Goal: Task Accomplishment & Management: Manage account settings

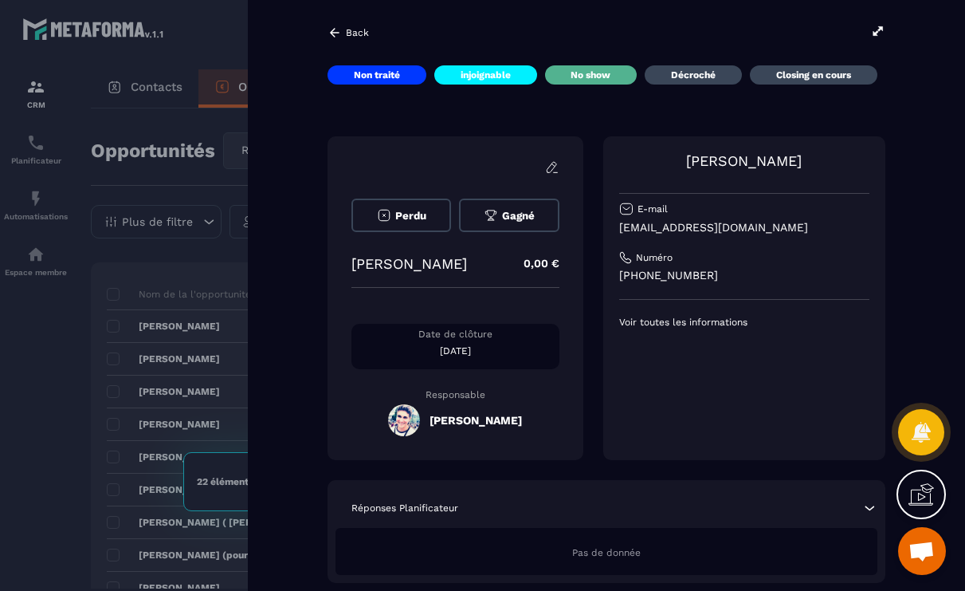
scroll to position [0, 30]
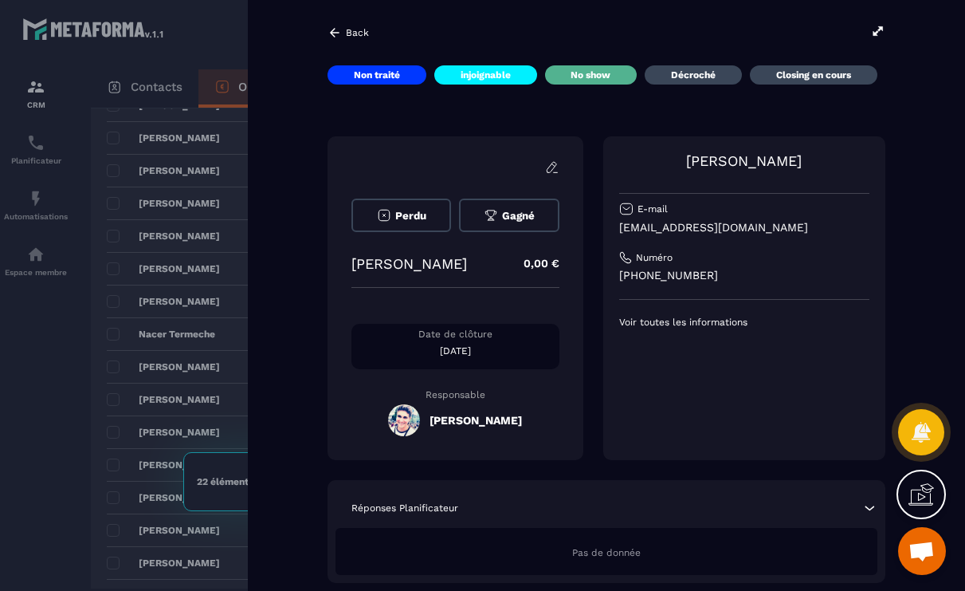
click at [124, 407] on div at bounding box center [482, 295] width 965 height 591
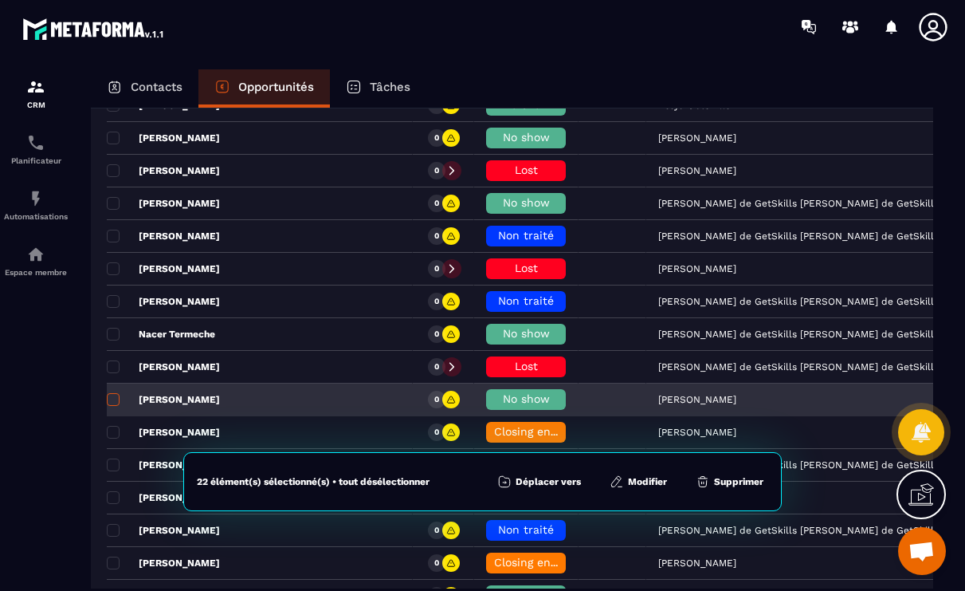
click at [116, 403] on span at bounding box center [113, 399] width 13 height 13
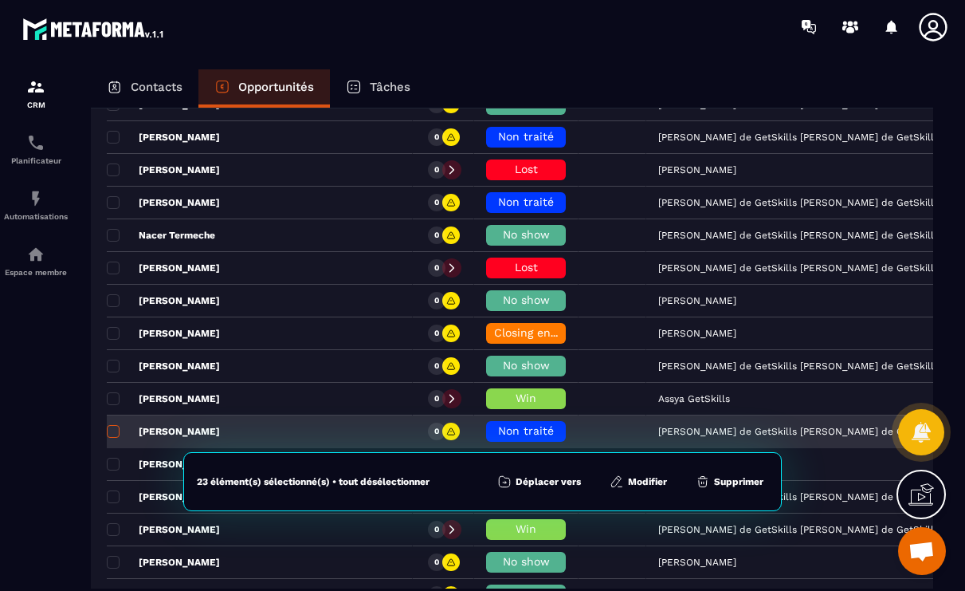
scroll to position [1889, 0]
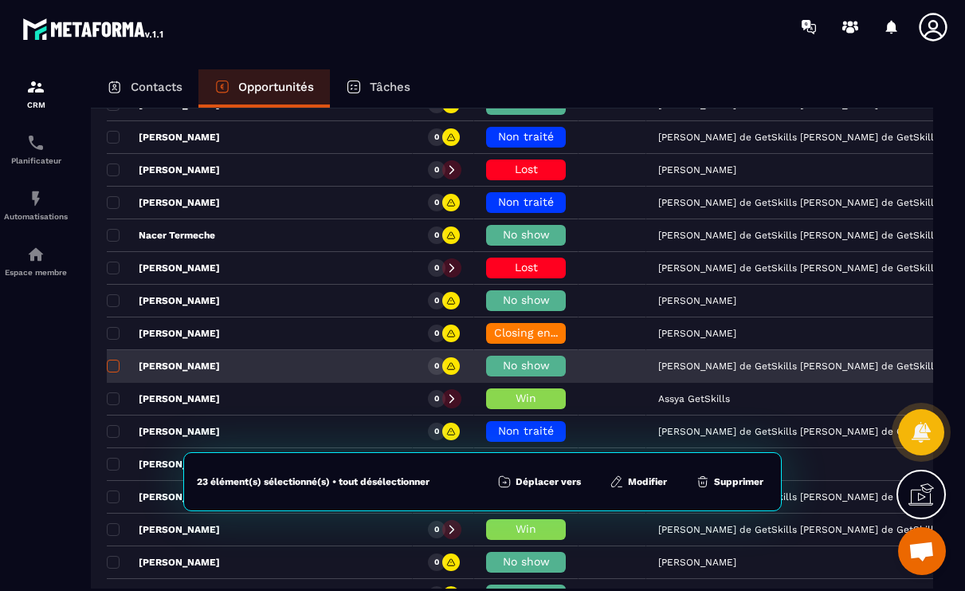
click at [114, 366] on span at bounding box center [113, 366] width 13 height 13
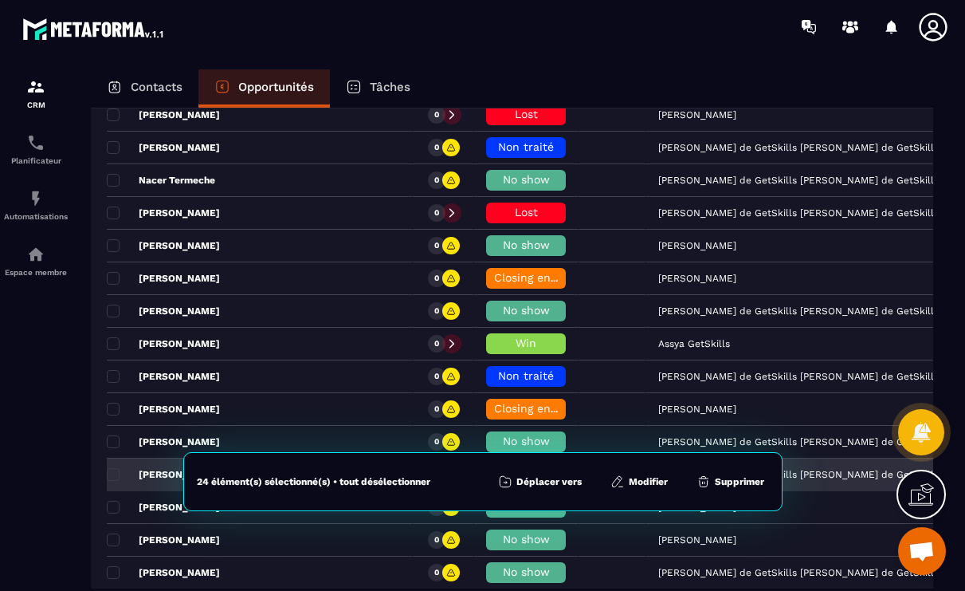
scroll to position [2000, 0]
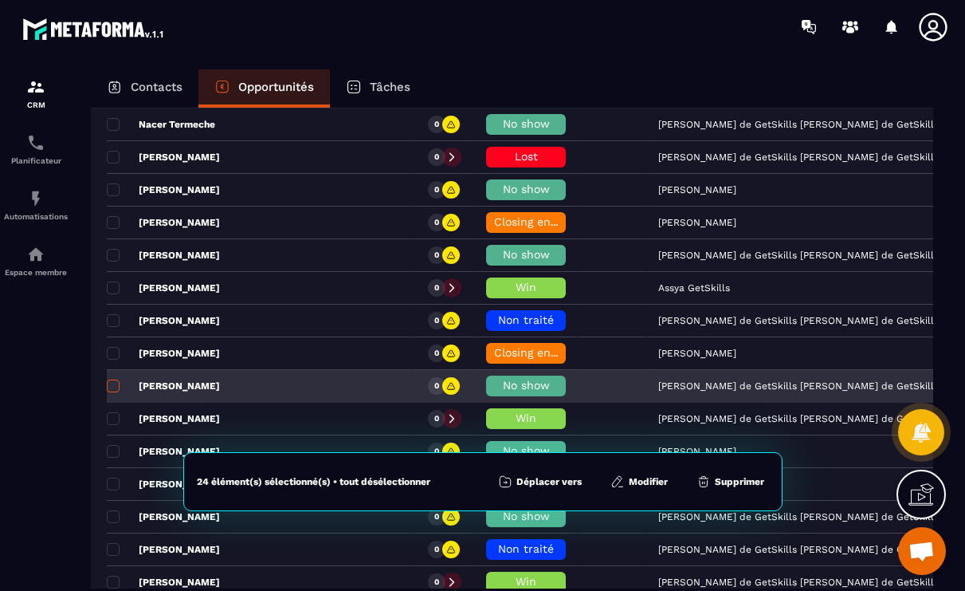
click at [114, 391] on span at bounding box center [113, 385] width 13 height 13
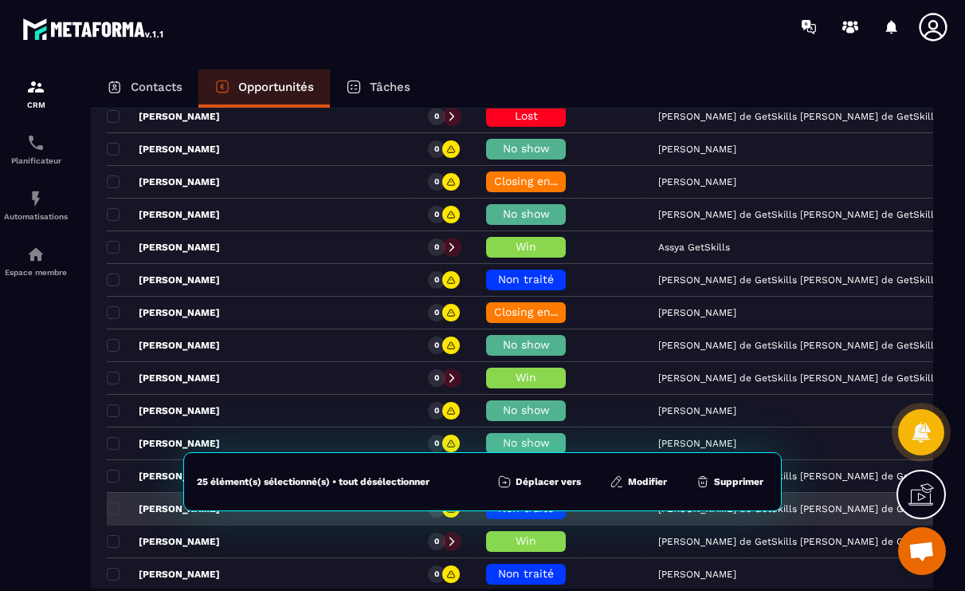
scroll to position [2129, 0]
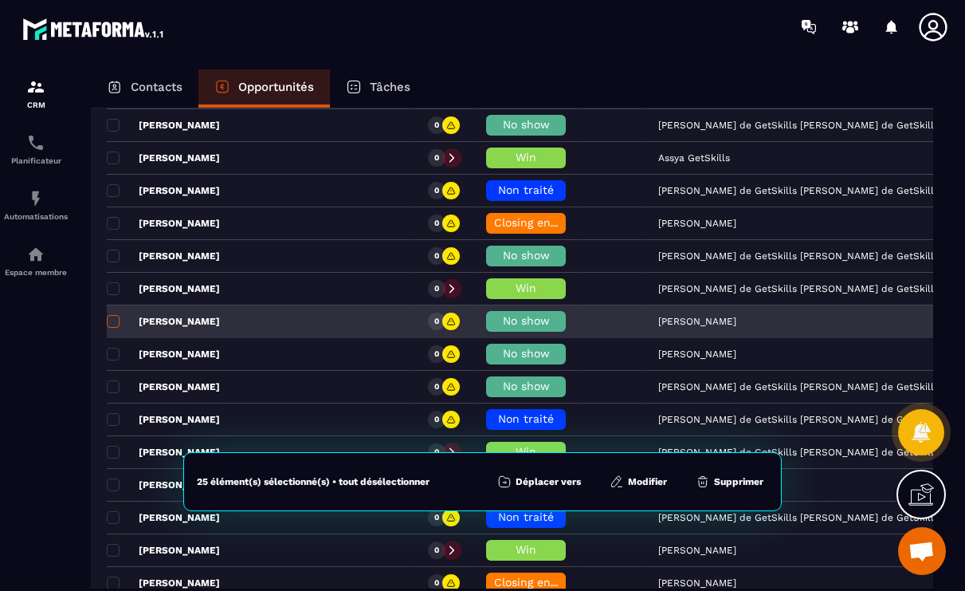
click at [112, 328] on label at bounding box center [112, 325] width 11 height 11
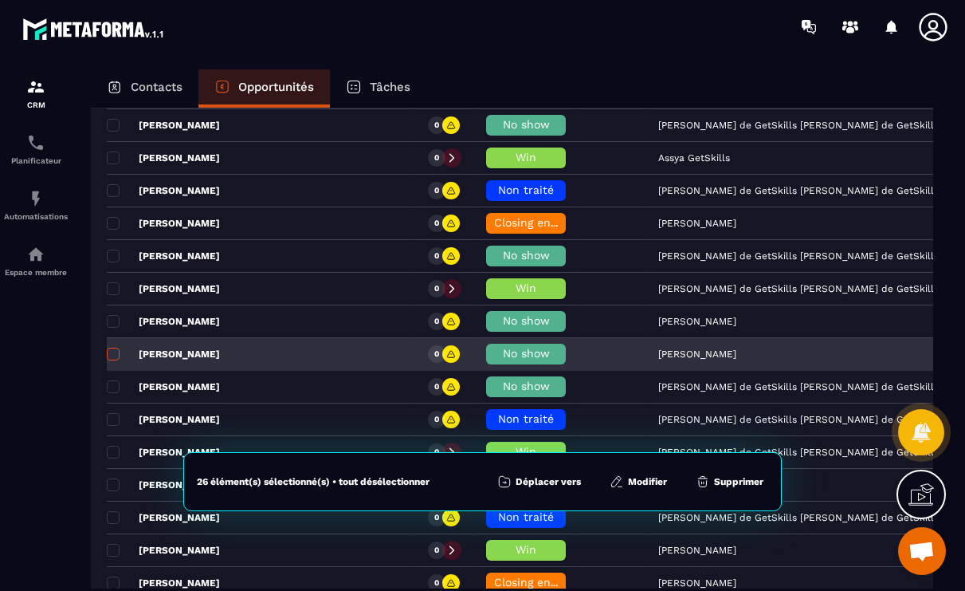
click at [112, 355] on span at bounding box center [113, 354] width 13 height 13
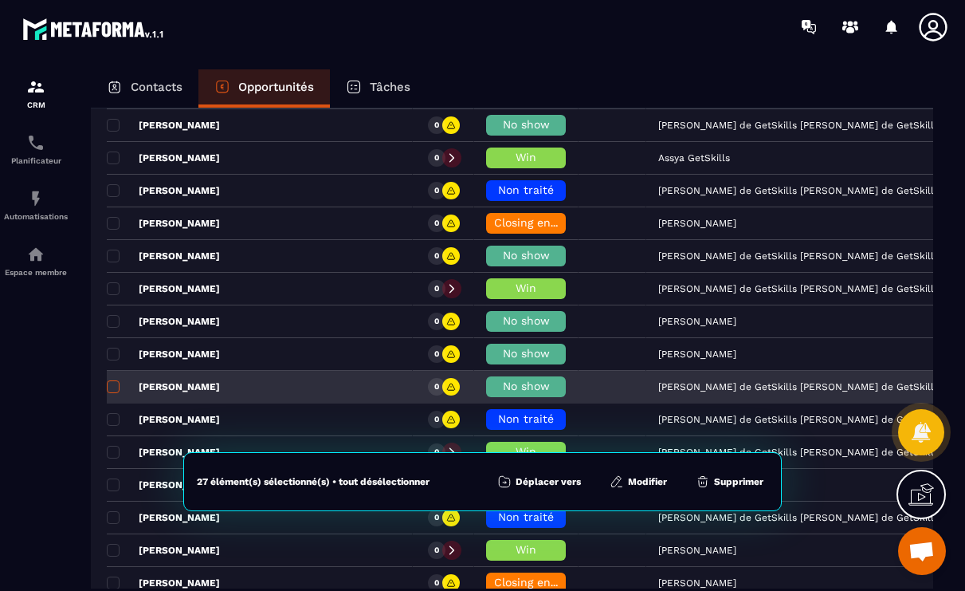
click at [116, 383] on span at bounding box center [113, 386] width 13 height 13
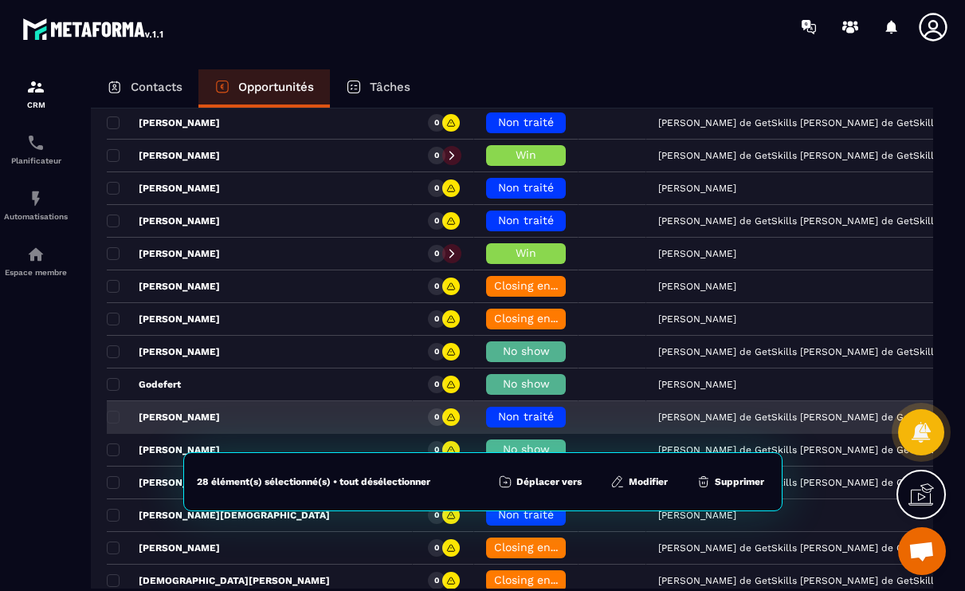
scroll to position [2460, 0]
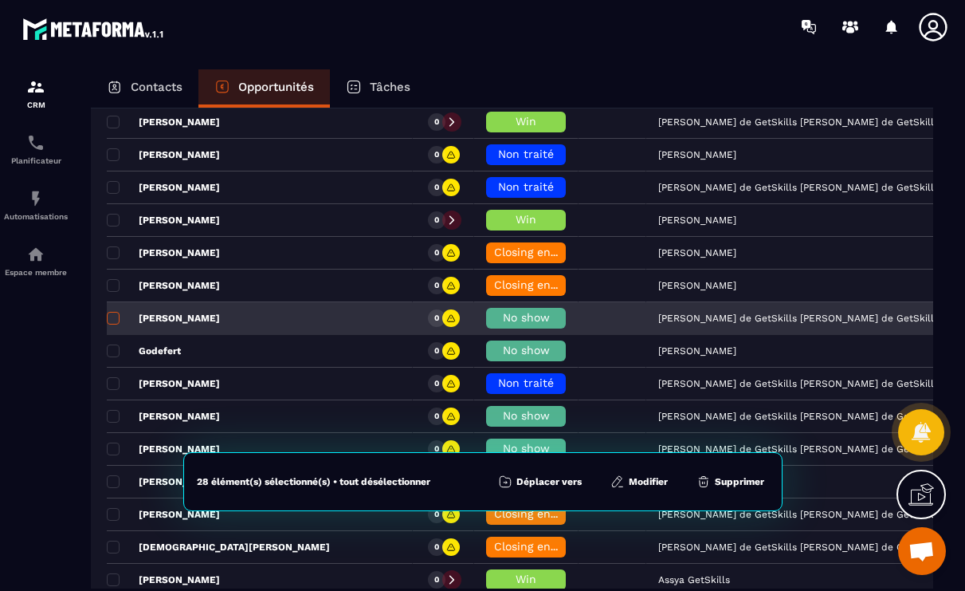
drag, startPoint x: 111, startPoint y: 319, endPoint x: 112, endPoint y: 327, distance: 8.1
click at [111, 319] on span at bounding box center [113, 318] width 13 height 13
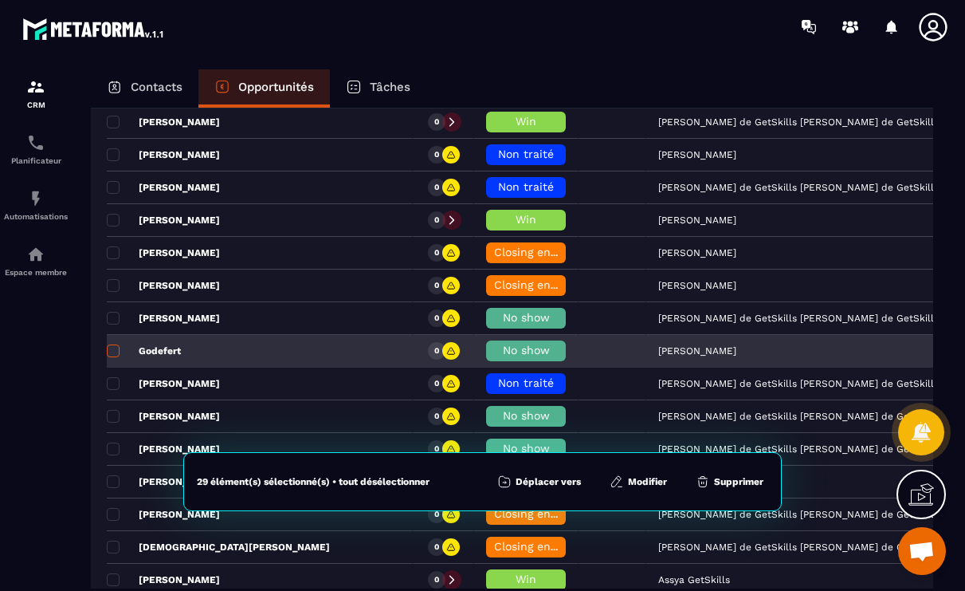
click at [115, 350] on span at bounding box center [113, 350] width 13 height 13
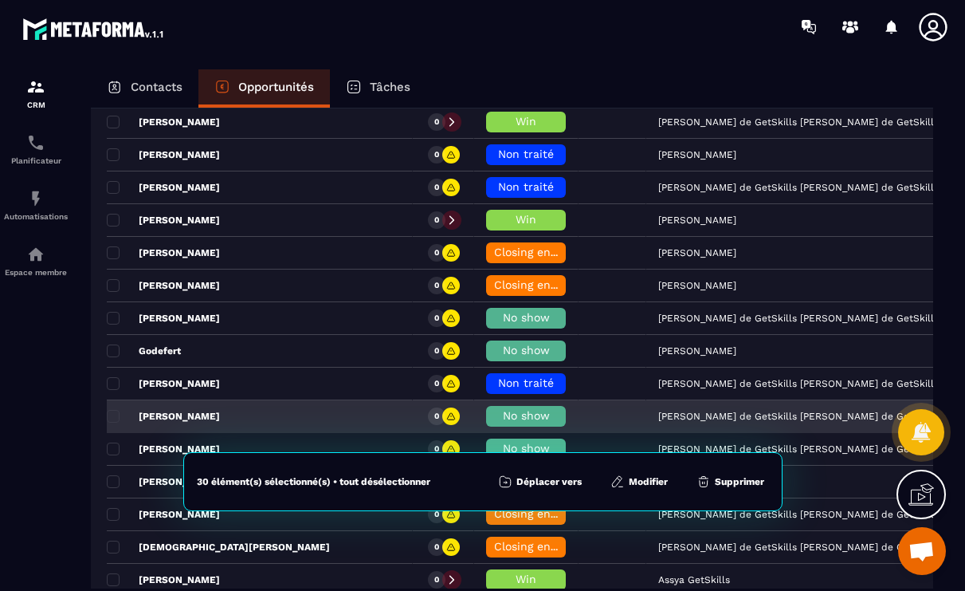
scroll to position [2486, 0]
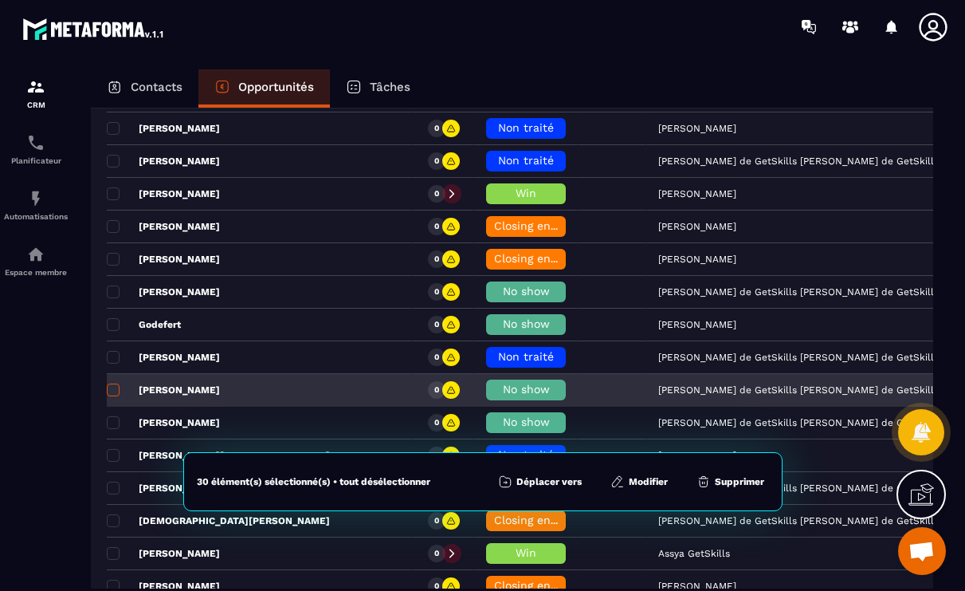
click at [116, 388] on span at bounding box center [113, 389] width 13 height 13
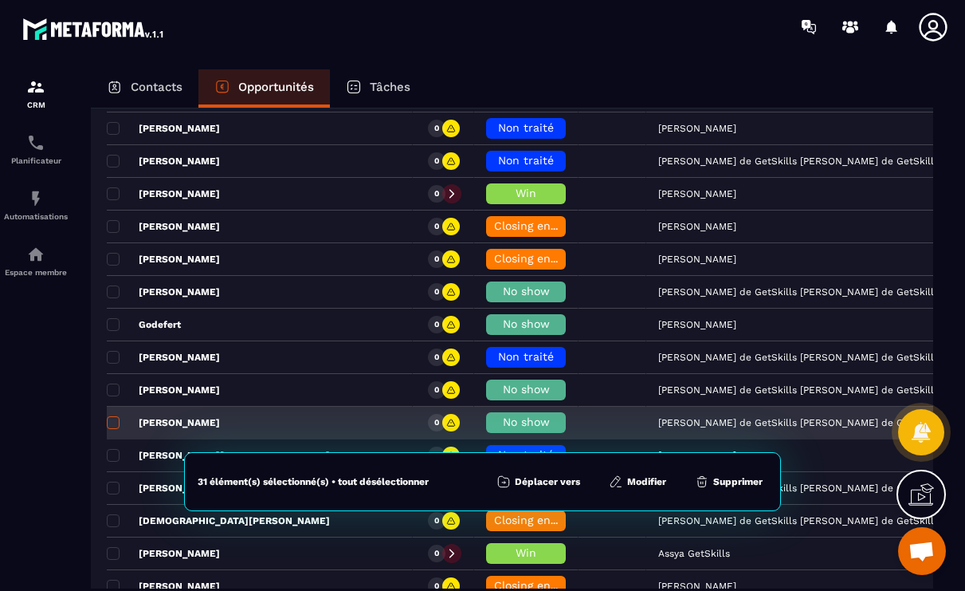
click at [116, 421] on span at bounding box center [113, 422] width 13 height 13
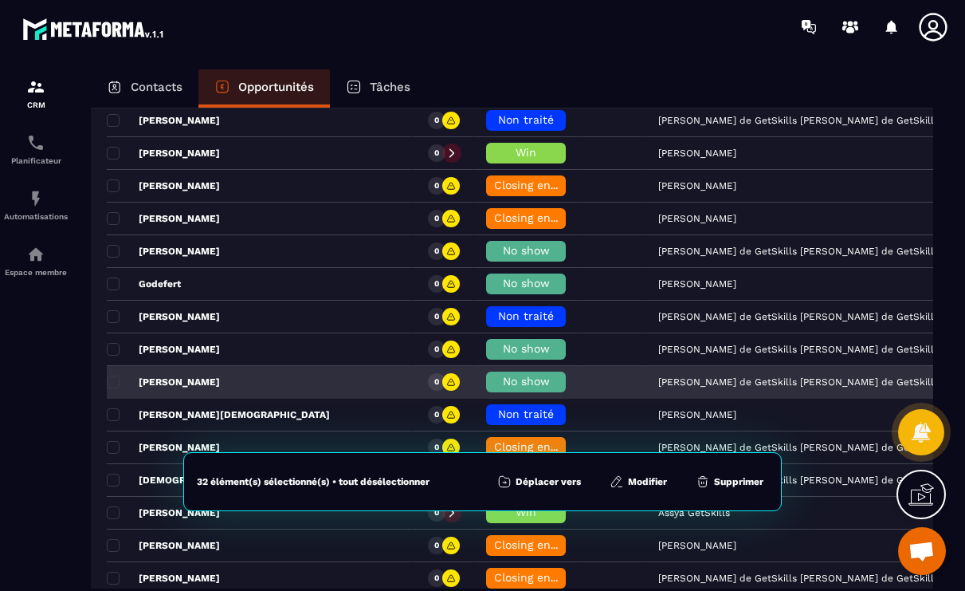
scroll to position [2853, 0]
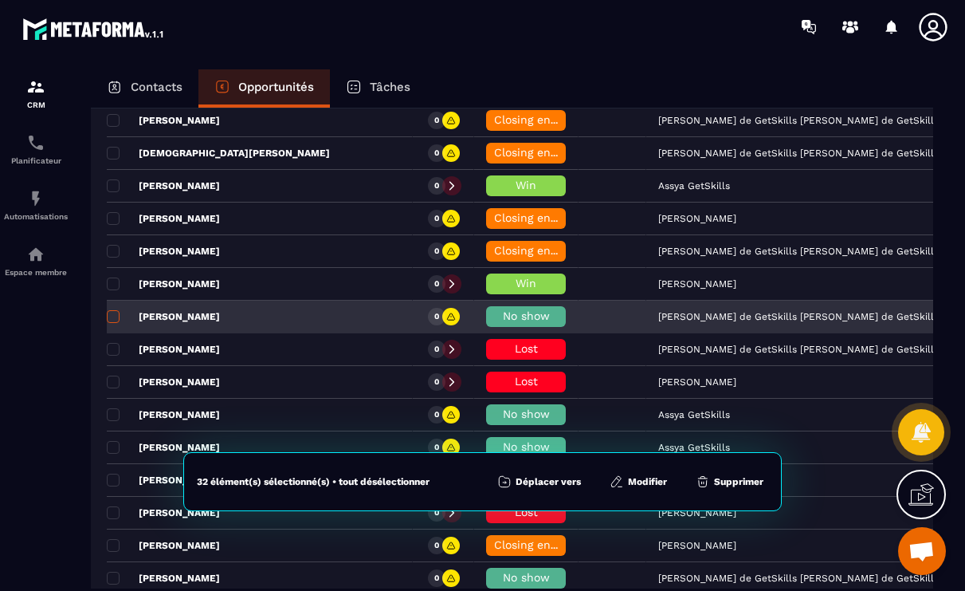
click at [113, 320] on span at bounding box center [113, 316] width 13 height 13
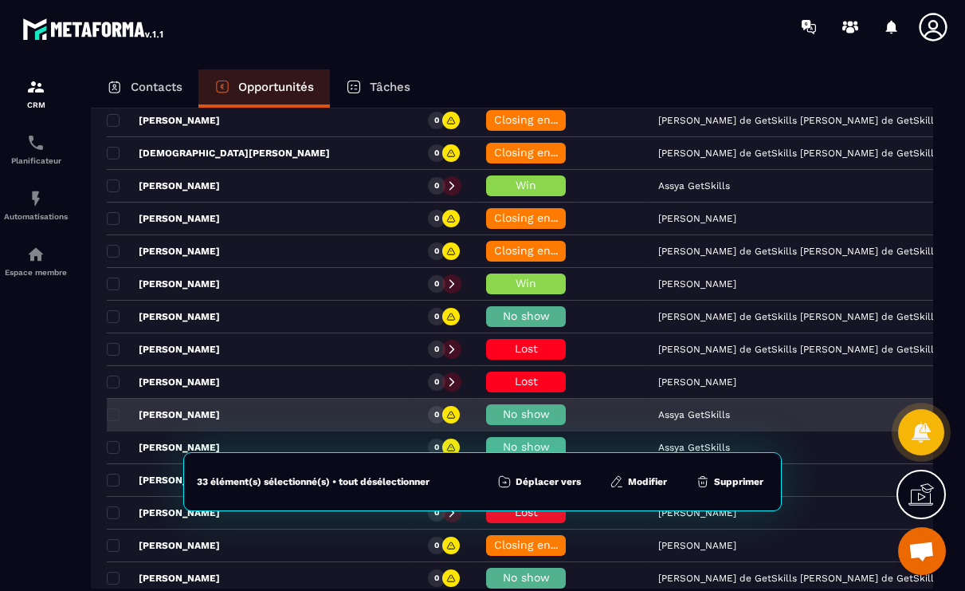
scroll to position [3010, 0]
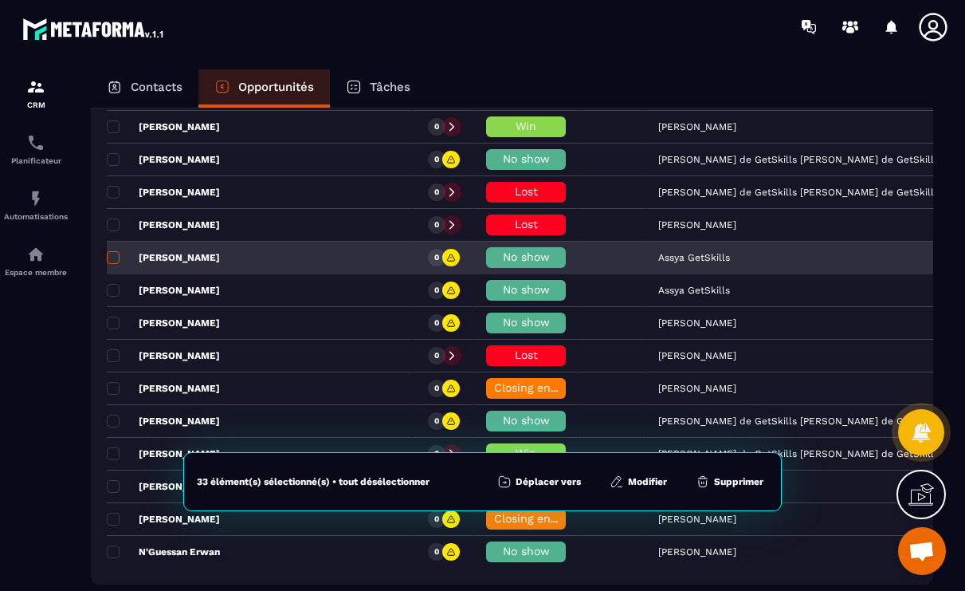
click at [111, 261] on span at bounding box center [113, 257] width 13 height 13
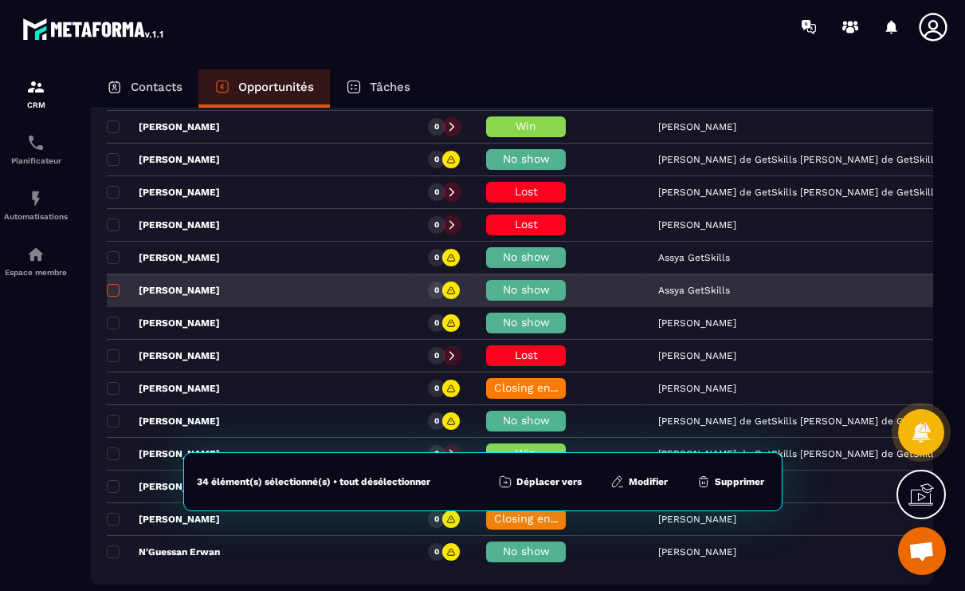
click at [112, 284] on span at bounding box center [113, 290] width 13 height 13
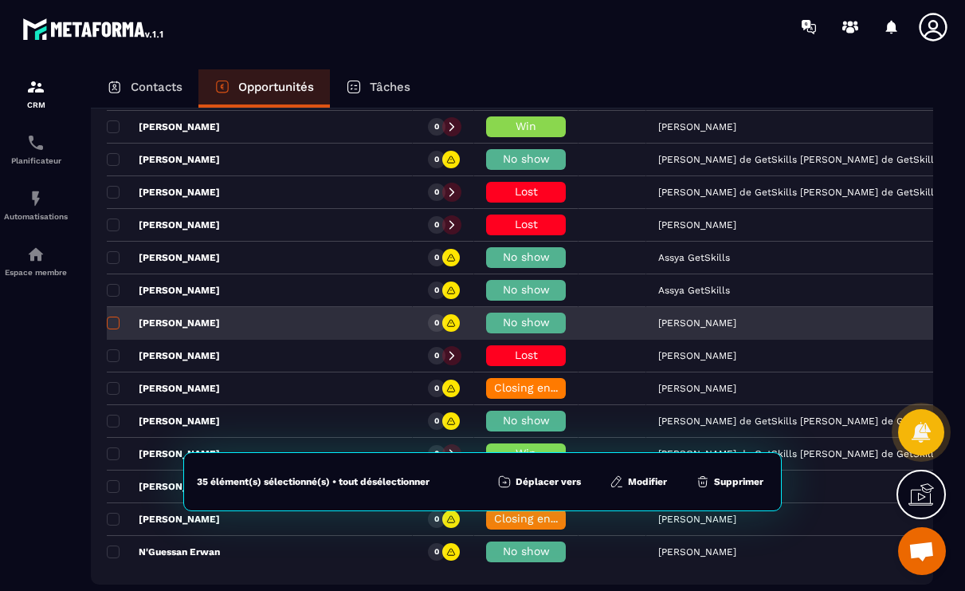
click at [113, 321] on span at bounding box center [113, 323] width 13 height 13
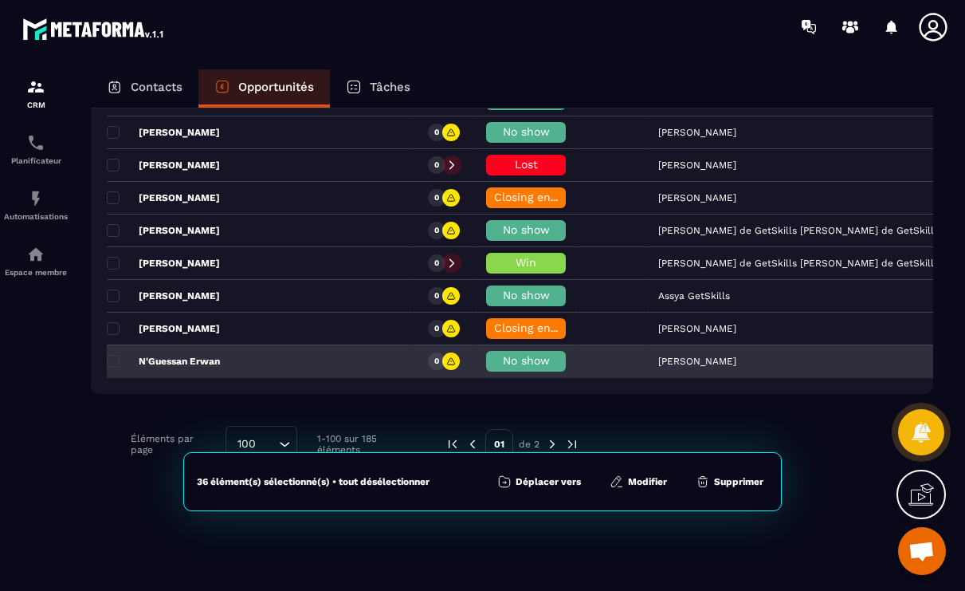
scroll to position [3112, 0]
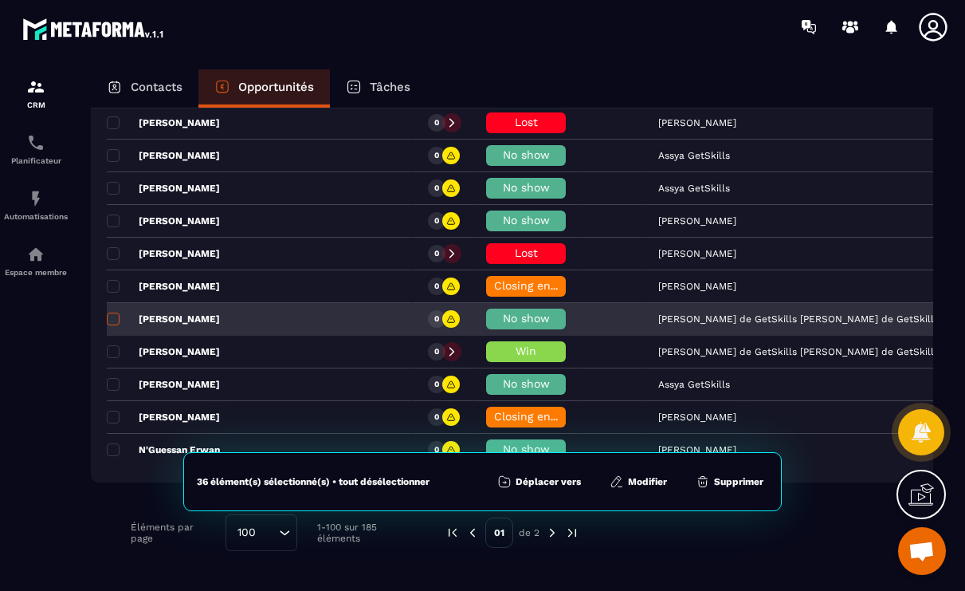
click at [115, 320] on span at bounding box center [113, 319] width 13 height 13
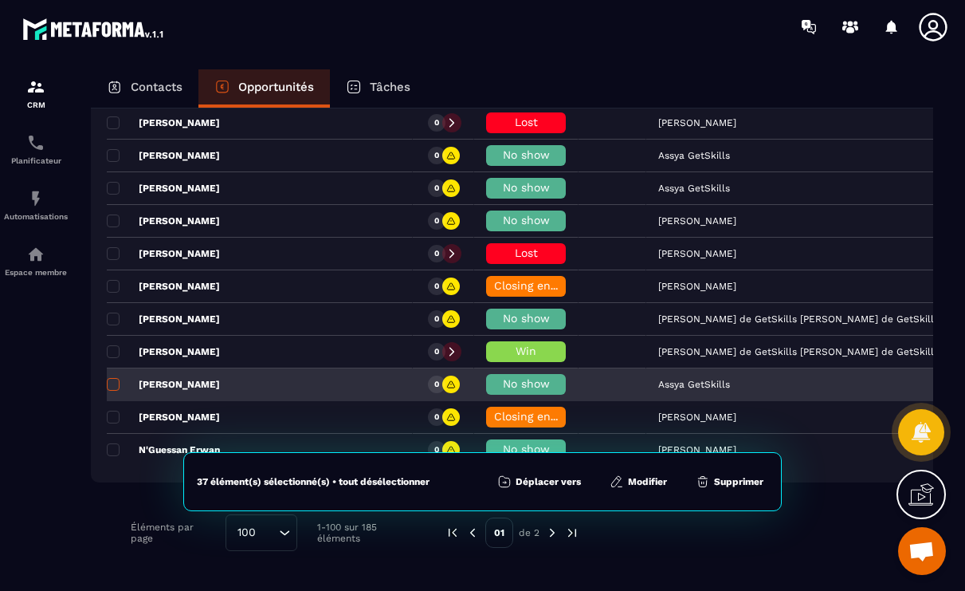
click at [116, 383] on span at bounding box center [113, 384] width 13 height 13
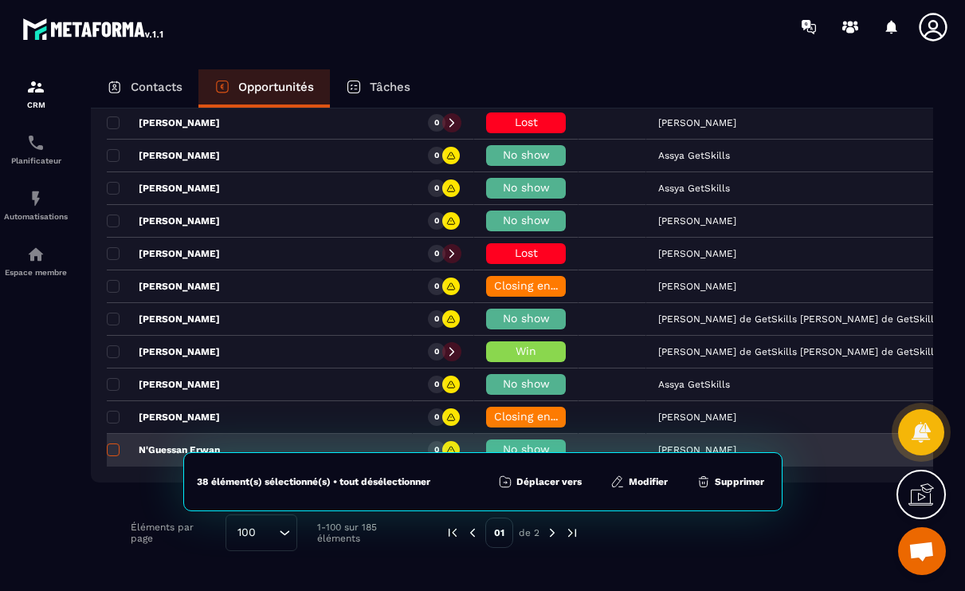
click at [116, 449] on span at bounding box center [113, 449] width 13 height 13
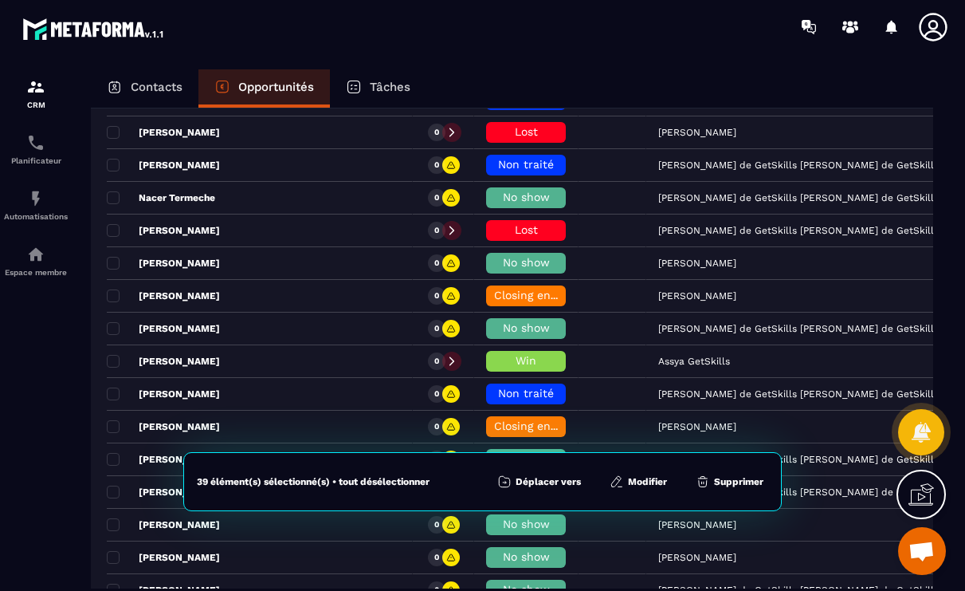
scroll to position [1117, 0]
